Goal: Information Seeking & Learning: Learn about a topic

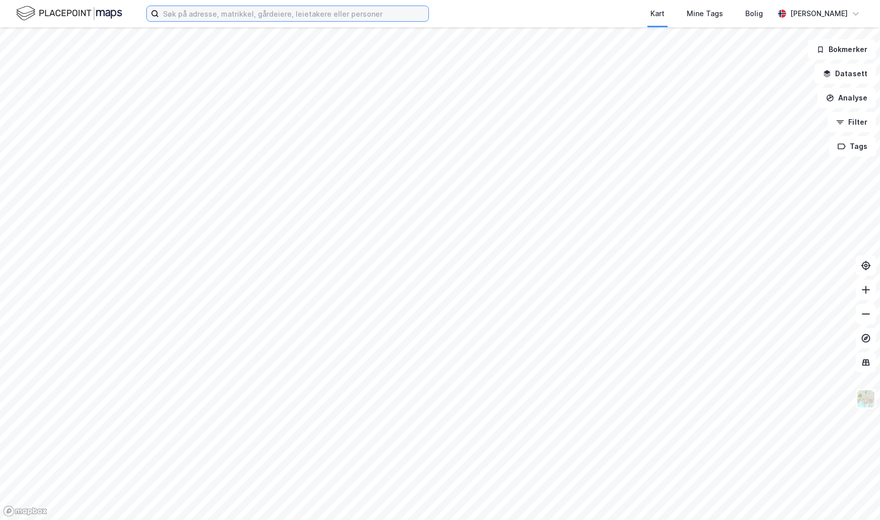
click at [297, 14] on input at bounding box center [293, 13] width 269 height 15
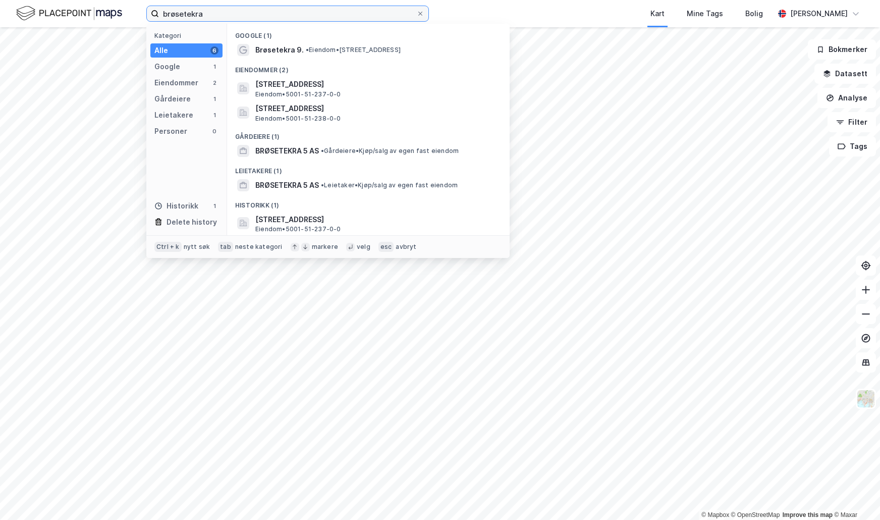
click at [222, 11] on input "brøsetekra" at bounding box center [287, 13] width 257 height 15
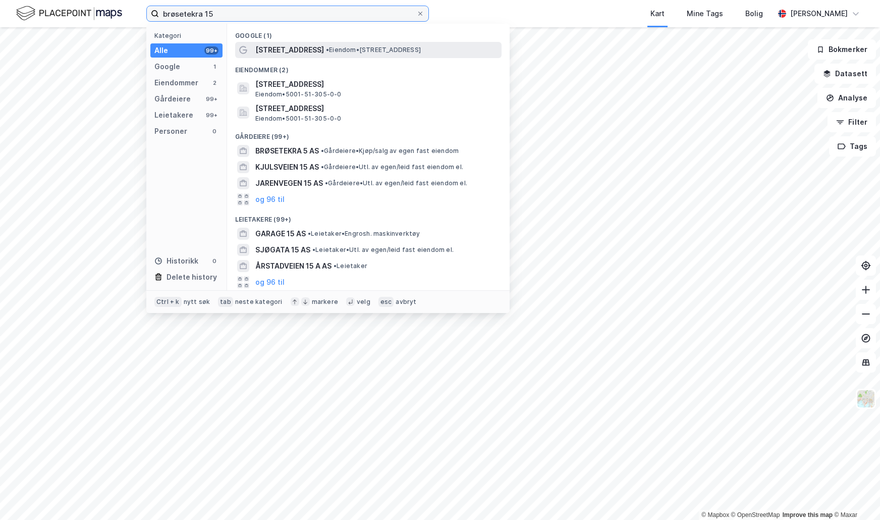
type input "brøsetekra 15"
click at [277, 51] on span "[STREET_ADDRESS]" at bounding box center [289, 50] width 69 height 12
